Goal: Navigation & Orientation: Understand site structure

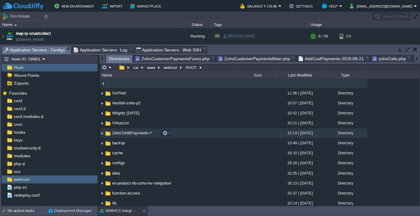
click at [119, 130] on span "ZohoToHBPayments" at bounding box center [130, 132] width 38 height 5
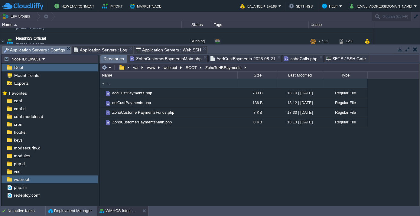
click at [198, 58] on em "ZohoCustomerPaymentsMain.php" at bounding box center [168, 58] width 77 height 7
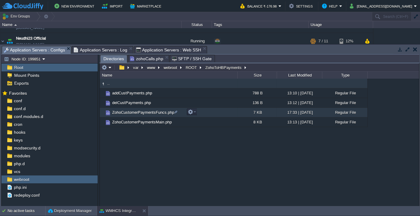
click at [134, 112] on span "ZohoCustomerPaymentsFuncs.php" at bounding box center [143, 112] width 64 height 5
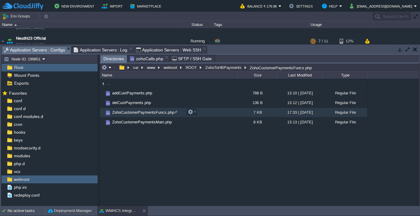
click at [134, 112] on span "ZohoCustomerPaymentsFuncs.php" at bounding box center [143, 112] width 64 height 5
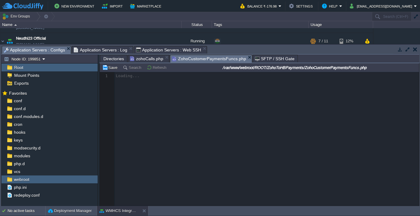
click at [111, 56] on span "Directories" at bounding box center [113, 58] width 21 height 7
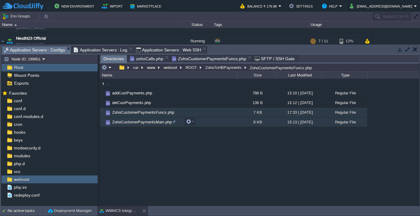
click at [139, 124] on span "ZohoCustomerPaymentsMain.php" at bounding box center [141, 121] width 61 height 5
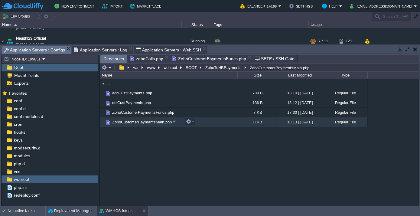
click at [139, 124] on span "ZohoCustomerPaymentsMain.php" at bounding box center [141, 121] width 61 height 5
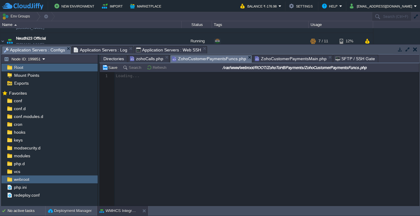
click at [208, 58] on span "ZohoCustomerPaymentsFuncs.php" at bounding box center [209, 59] width 74 height 8
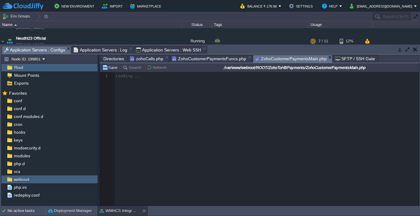
click at [263, 57] on span "ZohoCustomerPaymentsMain.php" at bounding box center [291, 59] width 72 height 8
click at [213, 59] on span "ZohoCustomerPaymentsFuncs.php" at bounding box center [209, 58] width 74 height 7
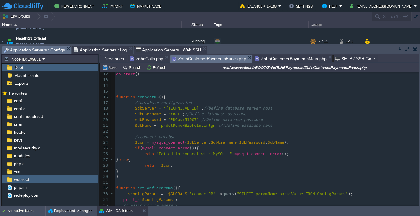
scroll to position [82, 0]
